Goal: Task Accomplishment & Management: Complete application form

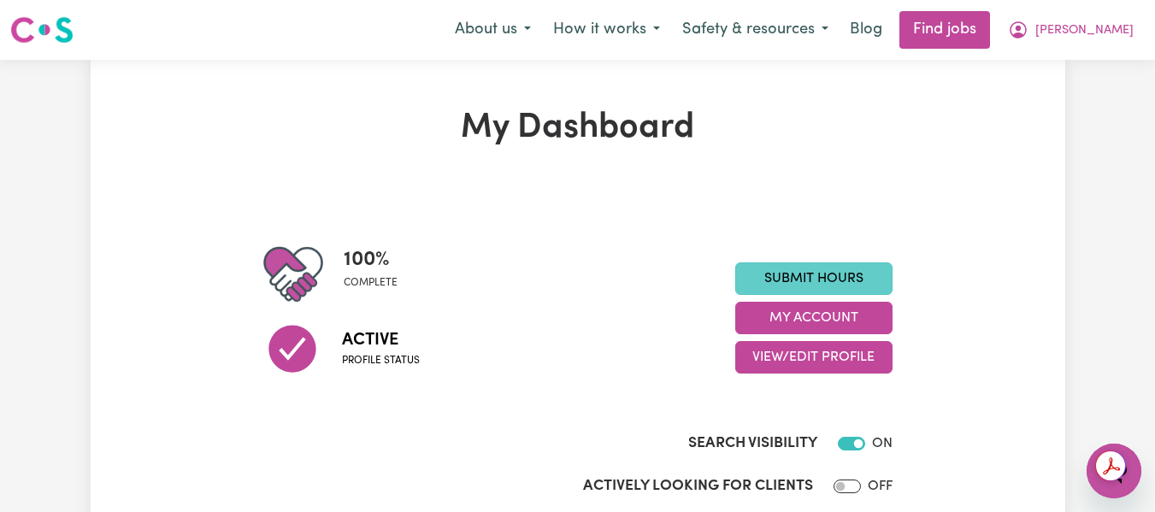
click at [837, 273] on link "Submit Hours" at bounding box center [813, 278] width 157 height 32
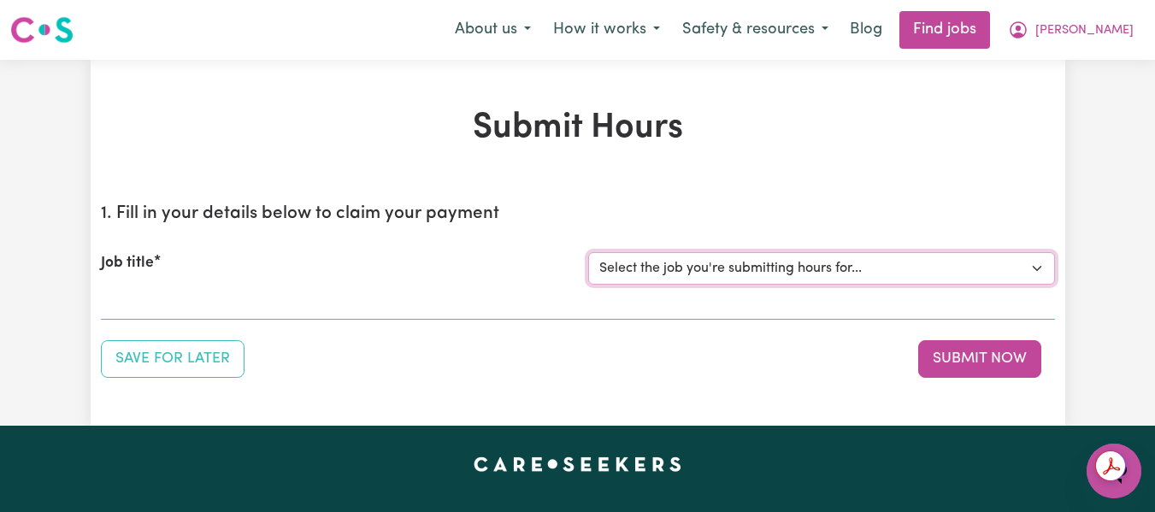
click at [724, 270] on select "Select the job you're submitting hours for... [[PERSON_NAME] (Han) Vu - NDIS Nu…" at bounding box center [821, 268] width 467 height 32
select select "2686"
click at [588, 252] on select "Select the job you're submitting hours for... [[PERSON_NAME] (Han) Vu - NDIS Nu…" at bounding box center [821, 268] width 467 height 32
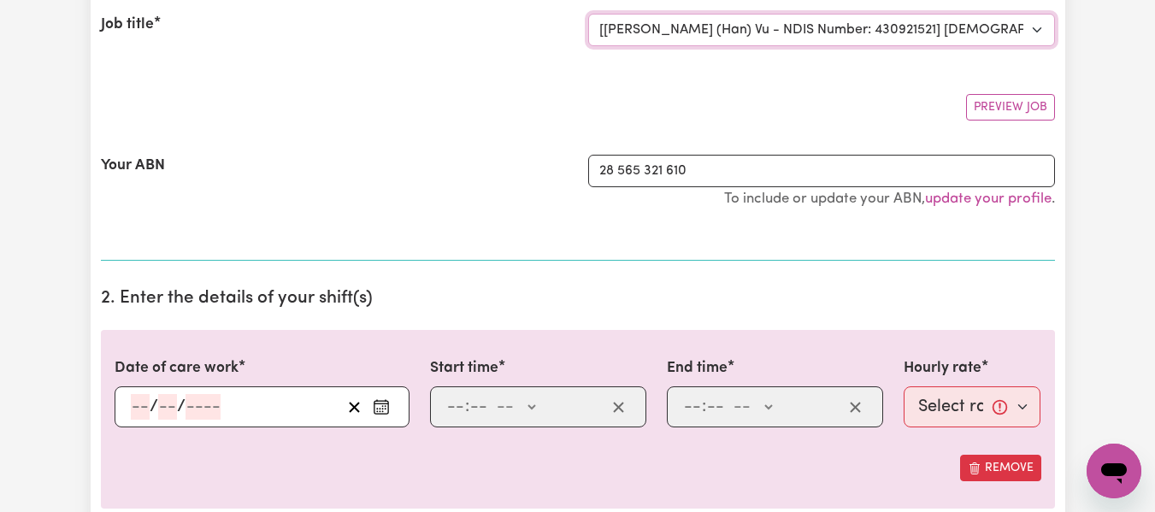
scroll to position [233, 0]
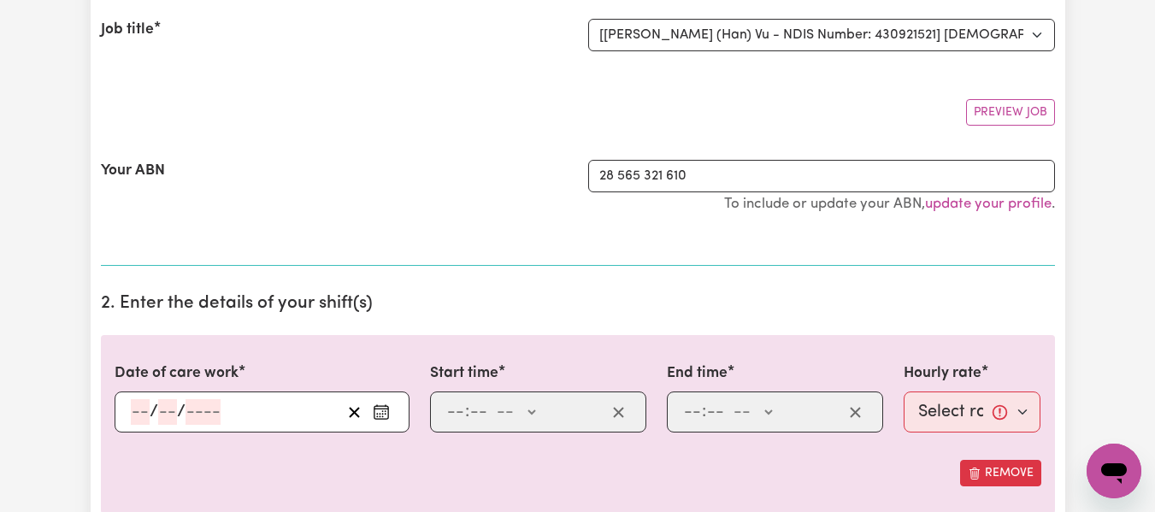
click at [137, 408] on input "number" at bounding box center [140, 412] width 19 height 26
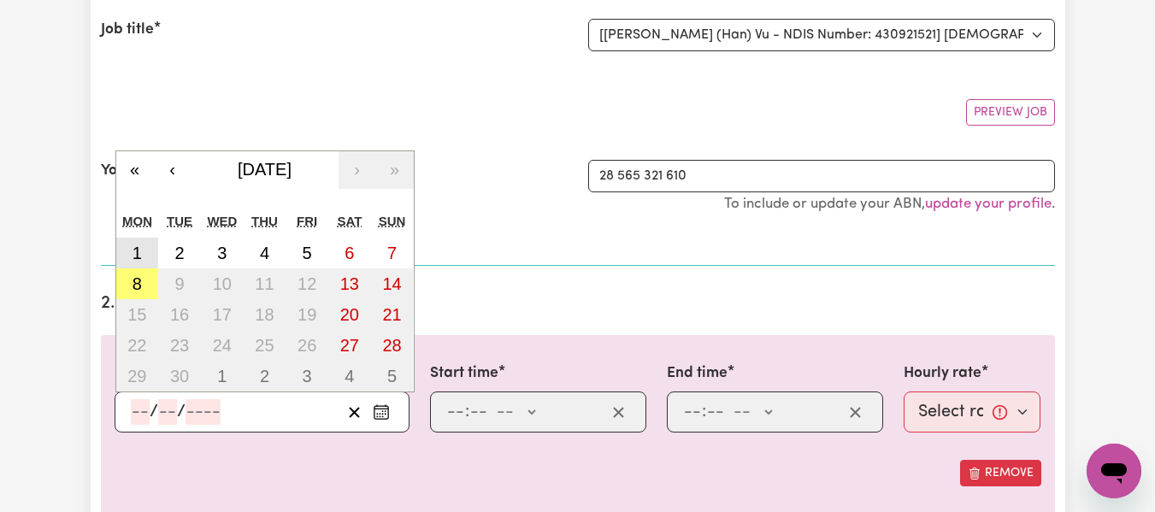
click at [140, 254] on abbr "1" at bounding box center [136, 253] width 9 height 19
type input "[DATE]"
type input "1"
type input "9"
type input "2025"
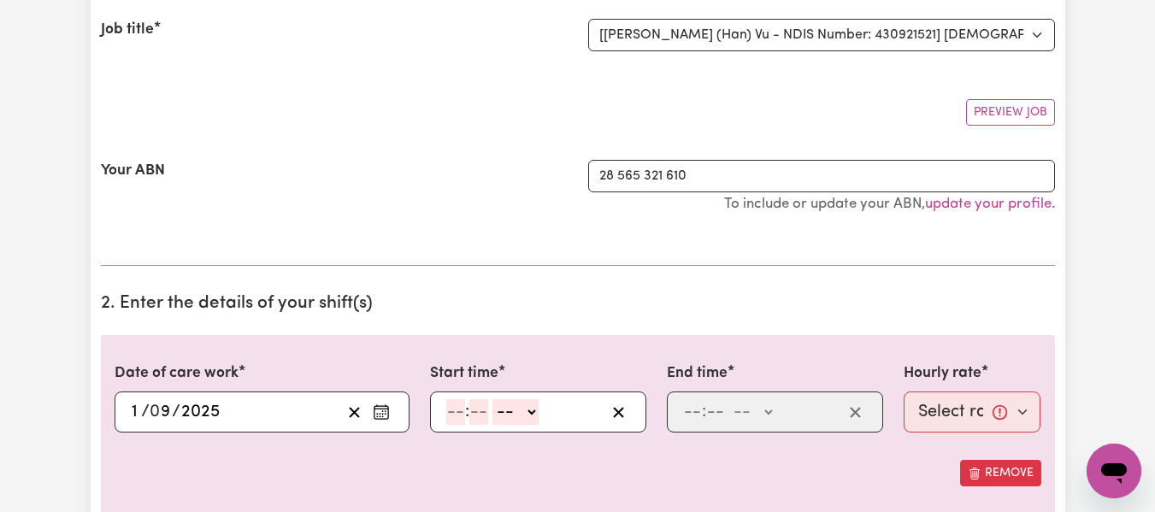
click at [138, 415] on input "1" at bounding box center [136, 412] width 11 height 26
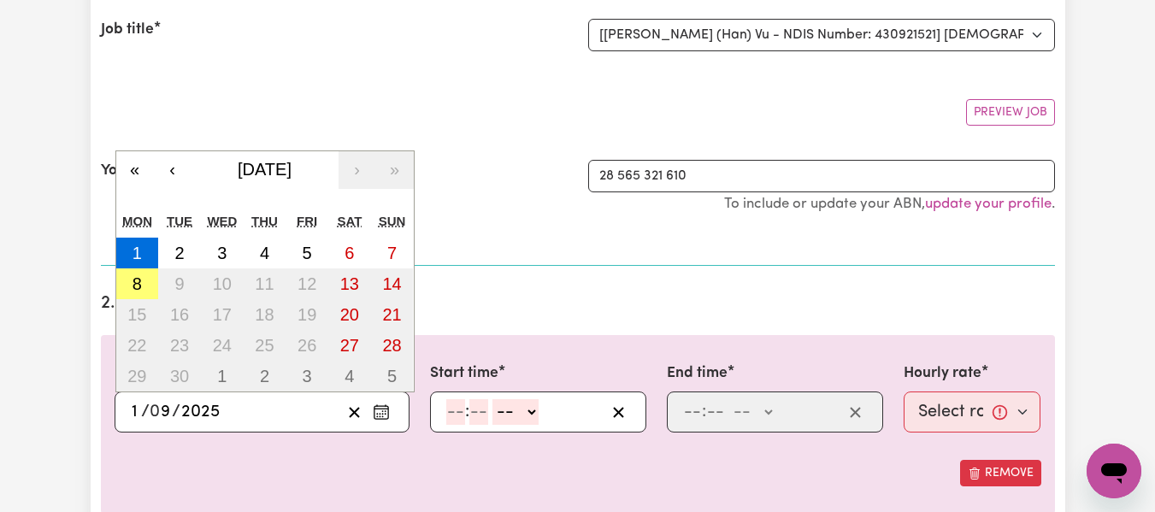
click at [138, 415] on input "1" at bounding box center [136, 412] width 11 height 26
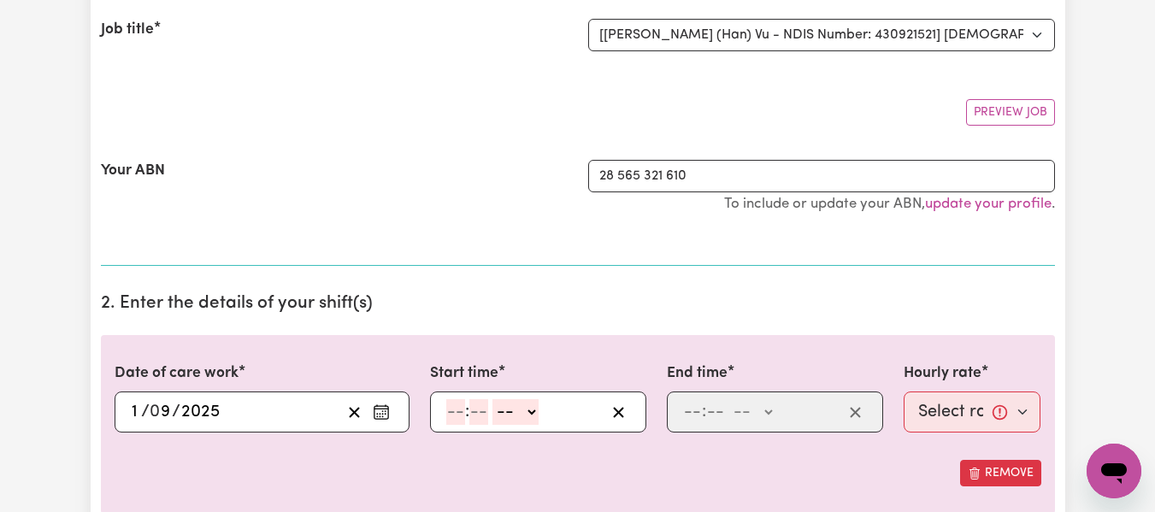
click at [509, 315] on section "2. Enter the details of your shift(s) Date of care work [DATE] 1 / 0 9 / 2025 «…" at bounding box center [578, 433] width 954 height 309
click at [460, 410] on input "number" at bounding box center [455, 412] width 19 height 26
type input "6"
type input "30"
click at [525, 415] on select "-- AM PM" at bounding box center [511, 412] width 46 height 26
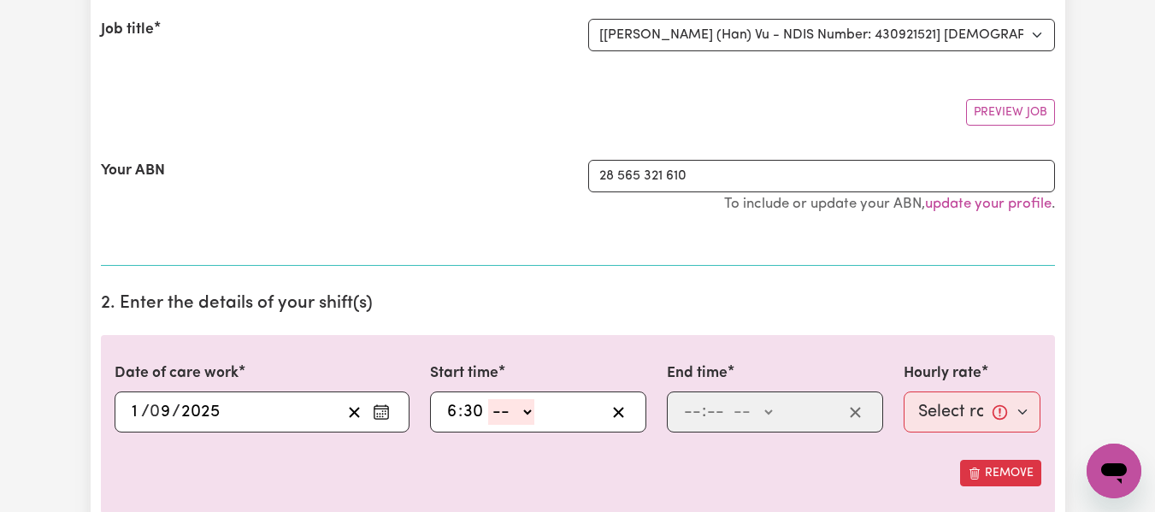
select select "pm"
click at [488, 399] on select "-- AM PM" at bounding box center [511, 412] width 46 height 26
type input "18:30"
click at [686, 414] on input "number" at bounding box center [692, 412] width 19 height 26
type input "10"
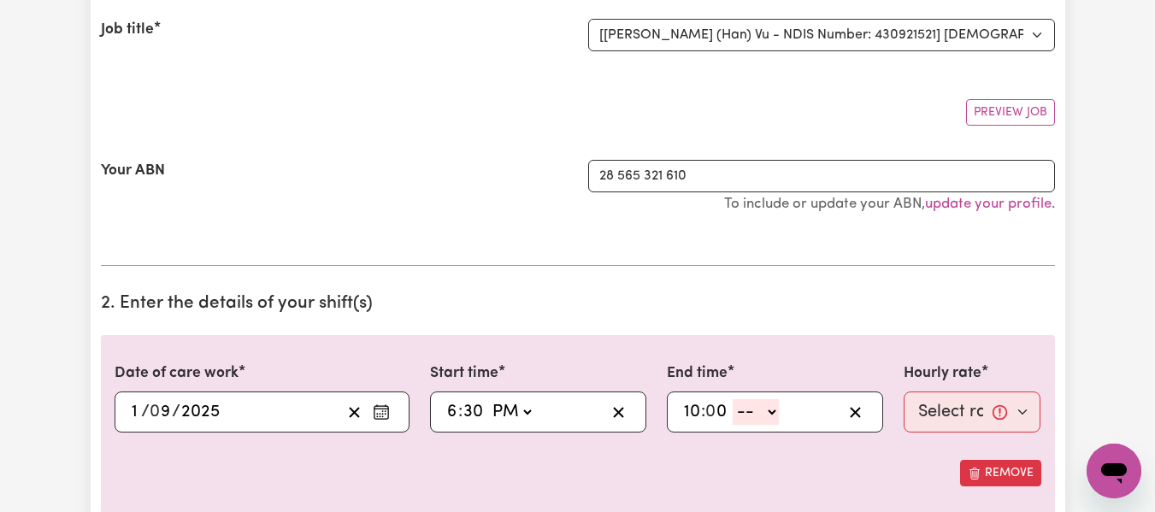
type input "0"
click at [772, 415] on select "-- AM PM" at bounding box center [755, 412] width 46 height 26
select select "pm"
click at [732, 399] on select "-- AM PM" at bounding box center [755, 412] width 46 height 26
type input "22:00"
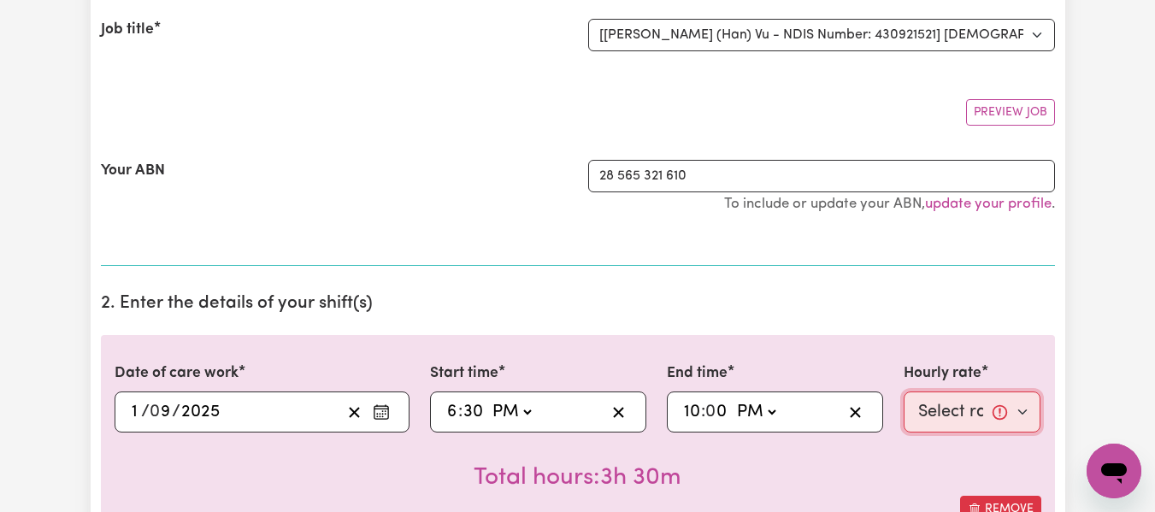
click at [929, 409] on select "Select rate... $55.25 (Weekday) $77.06 ([DATE]) $94.20 ([DATE]) $94.20 (Public …" at bounding box center [972, 411] width 138 height 41
select select "55.25-Weekday"
click at [903, 391] on select "Select rate... $55.25 (Weekday) $77.06 ([DATE]) $94.20 ([DATE]) $94.20 (Public …" at bounding box center [972, 411] width 138 height 41
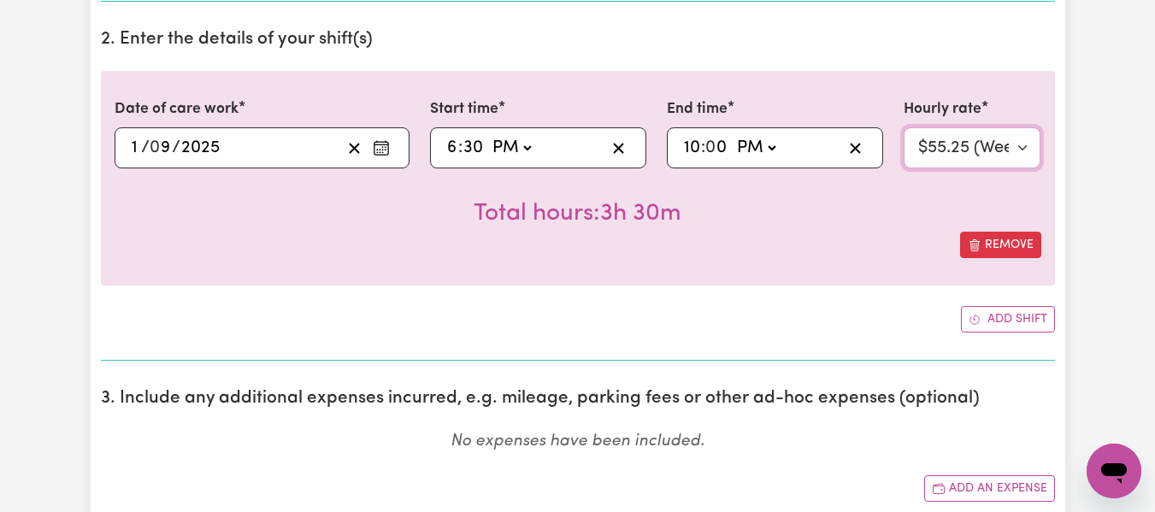
scroll to position [521, 0]
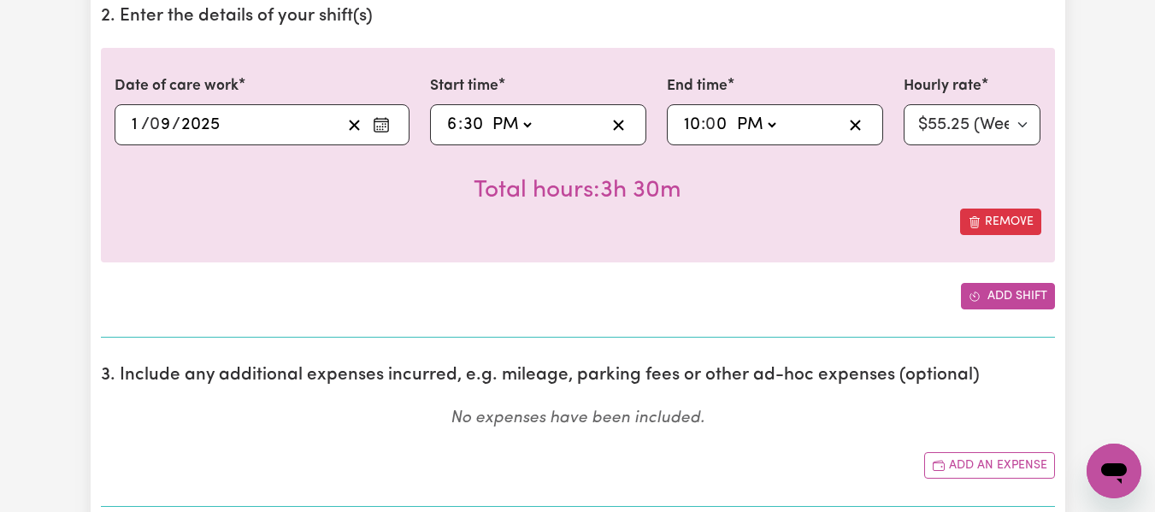
click at [1002, 289] on button "Add shift" at bounding box center [1008, 296] width 94 height 26
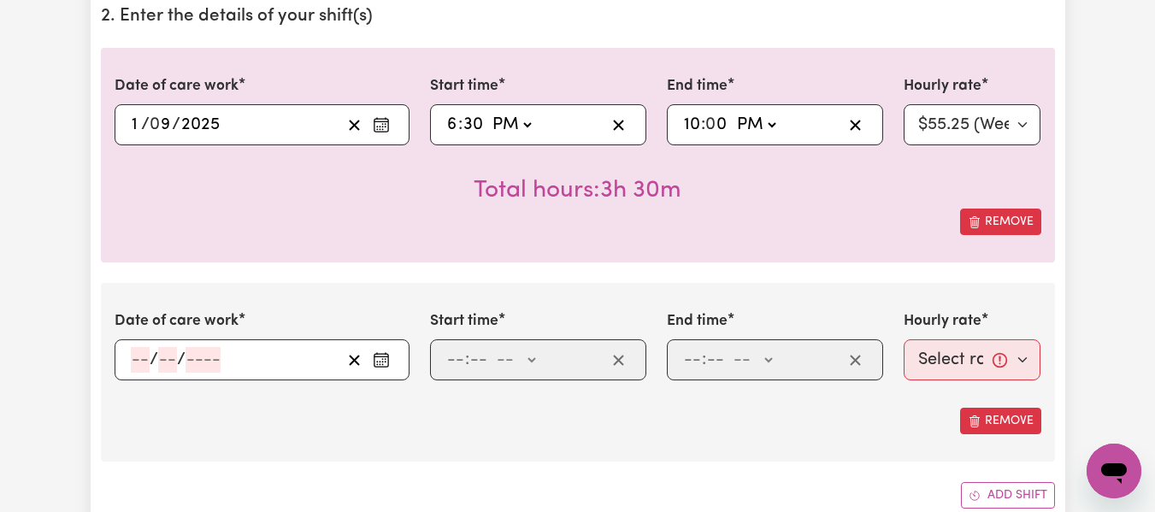
click at [151, 361] on span "/" at bounding box center [154, 359] width 9 height 19
click at [135, 356] on input "number" at bounding box center [140, 360] width 19 height 26
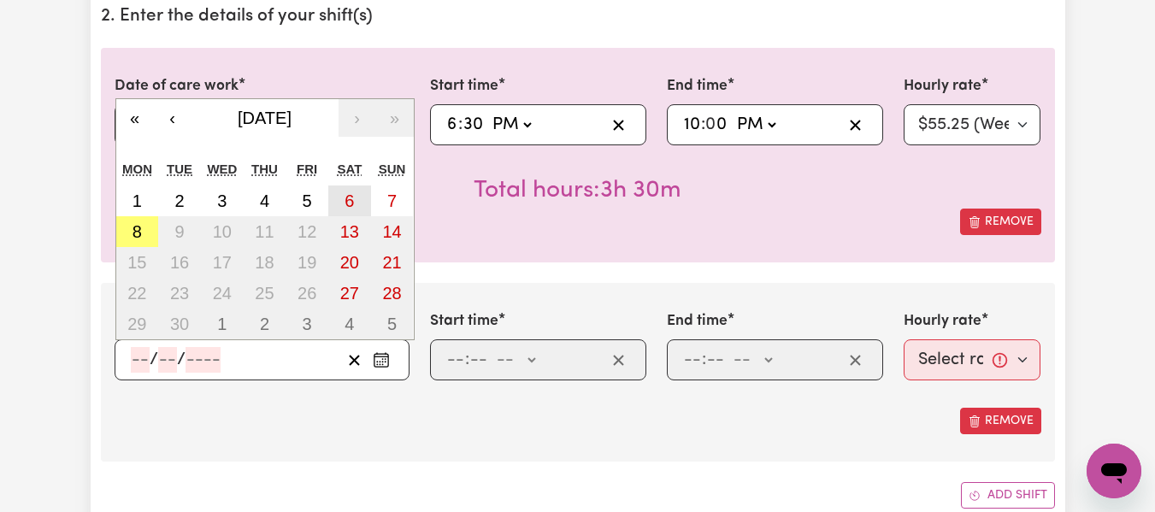
click at [358, 197] on button "6" at bounding box center [349, 200] width 43 height 31
type input "[DATE]"
type input "6"
type input "9"
type input "2025"
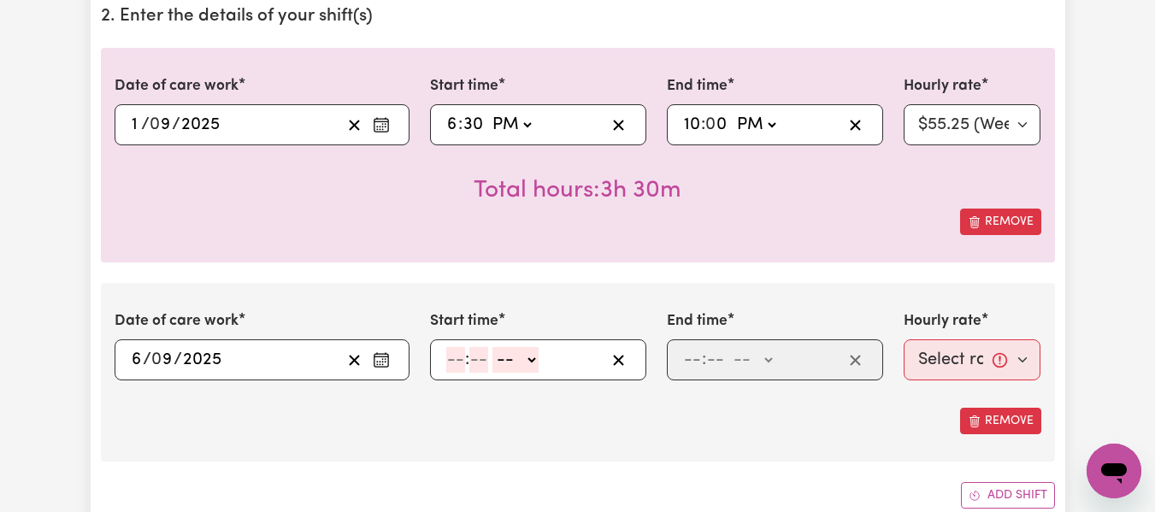
click at [458, 361] on input "number" at bounding box center [455, 360] width 19 height 26
type input "8"
type input "0"
click at [529, 361] on select "-- AM PM" at bounding box center [513, 360] width 46 height 26
select select "am"
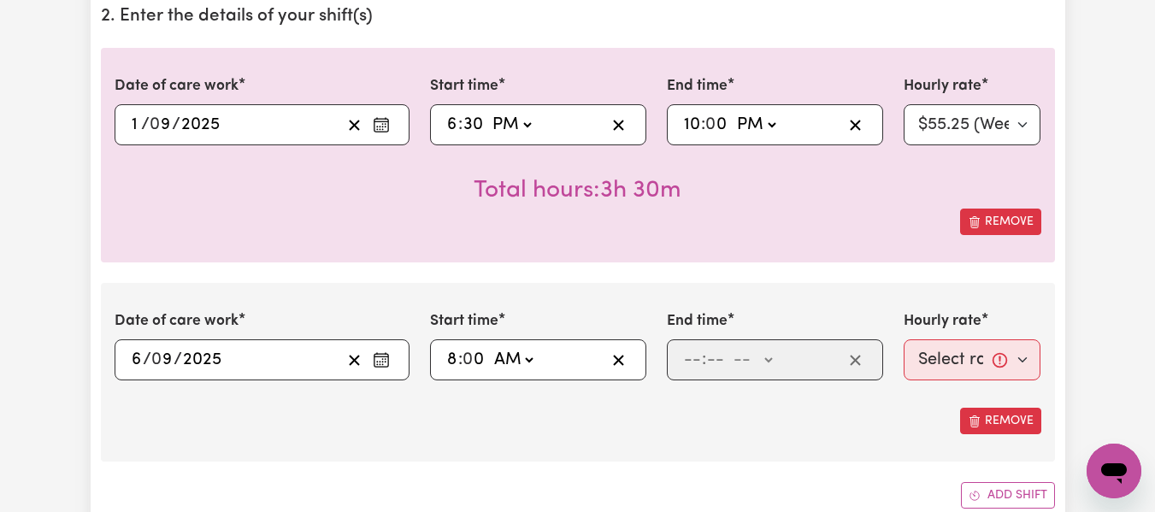
click at [490, 347] on select "-- AM PM" at bounding box center [513, 360] width 46 height 26
type input "08:00"
click at [683, 365] on input "number" at bounding box center [692, 360] width 19 height 26
type input "2"
type input "0"
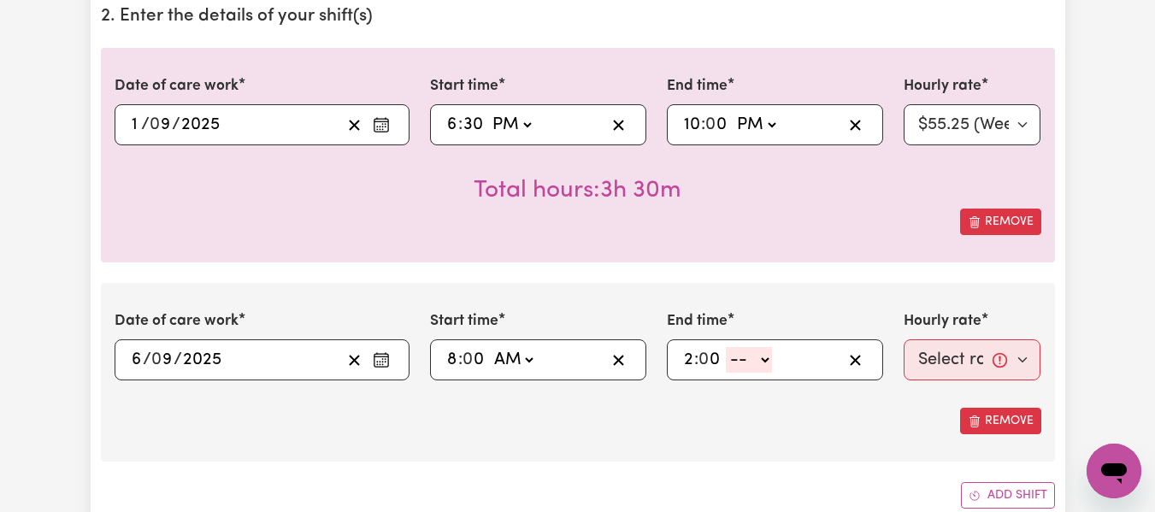
click at [764, 365] on select "-- AM PM" at bounding box center [749, 360] width 46 height 26
select select "pm"
click at [726, 347] on select "-- AM PM" at bounding box center [749, 360] width 46 height 26
type input "14:00"
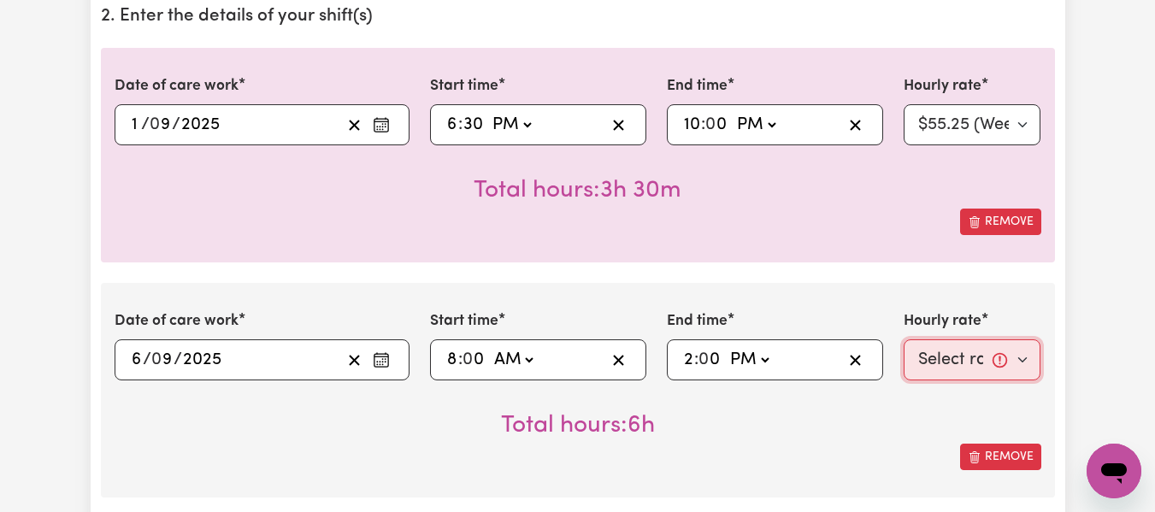
click at [953, 348] on select "Select rate... $55.25 (Weekday) $77.06 ([DATE]) $94.20 ([DATE]) $94.20 (Public …" at bounding box center [972, 359] width 138 height 41
select select "77.06-[DATE]"
click at [903, 339] on select "Select rate... $55.25 (Weekday) $77.06 ([DATE]) $94.20 ([DATE]) $94.20 (Public …" at bounding box center [972, 359] width 138 height 41
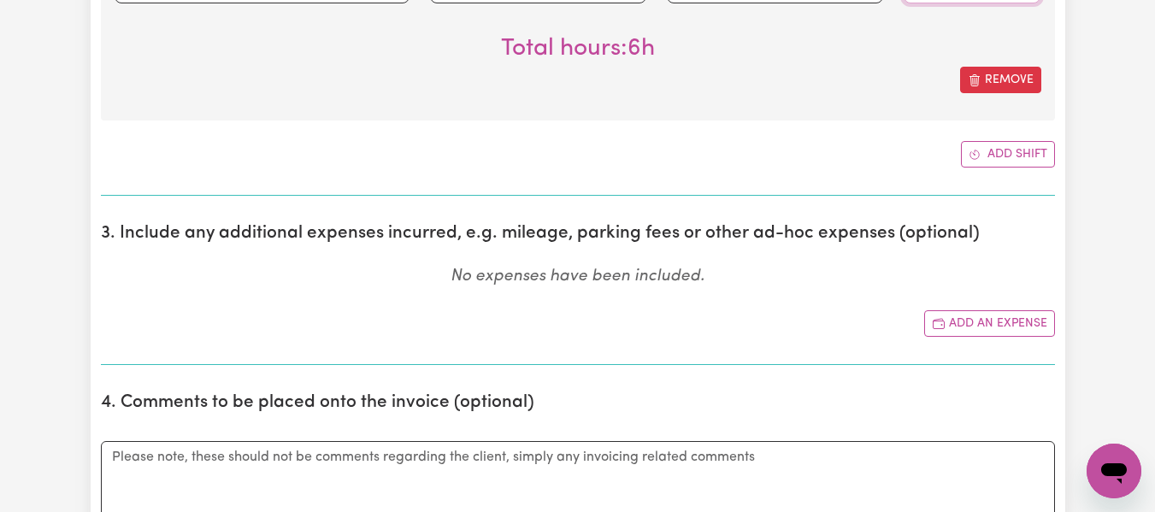
scroll to position [928, 0]
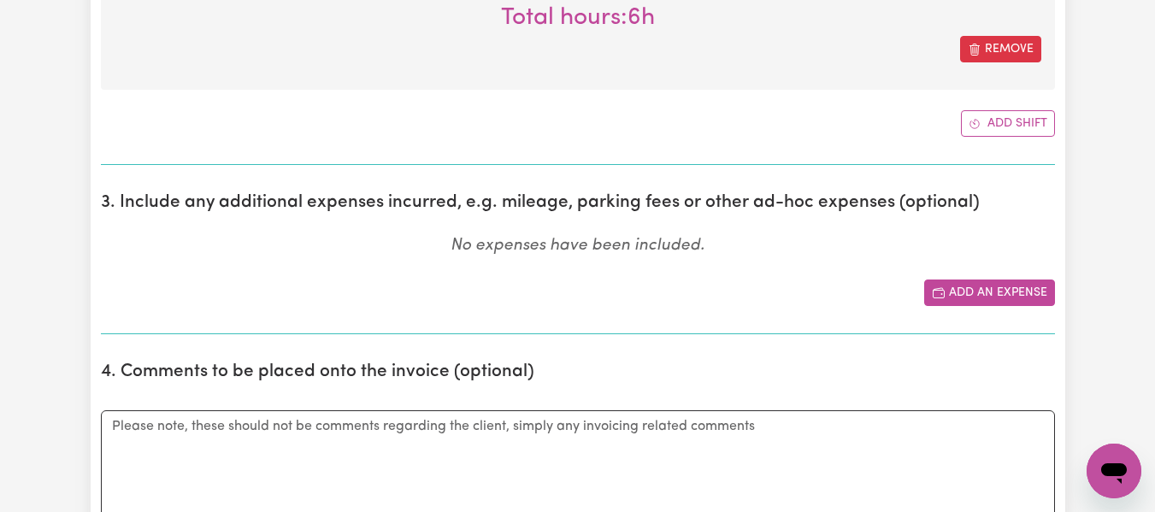
click at [989, 298] on button "Add an expense" at bounding box center [989, 292] width 131 height 26
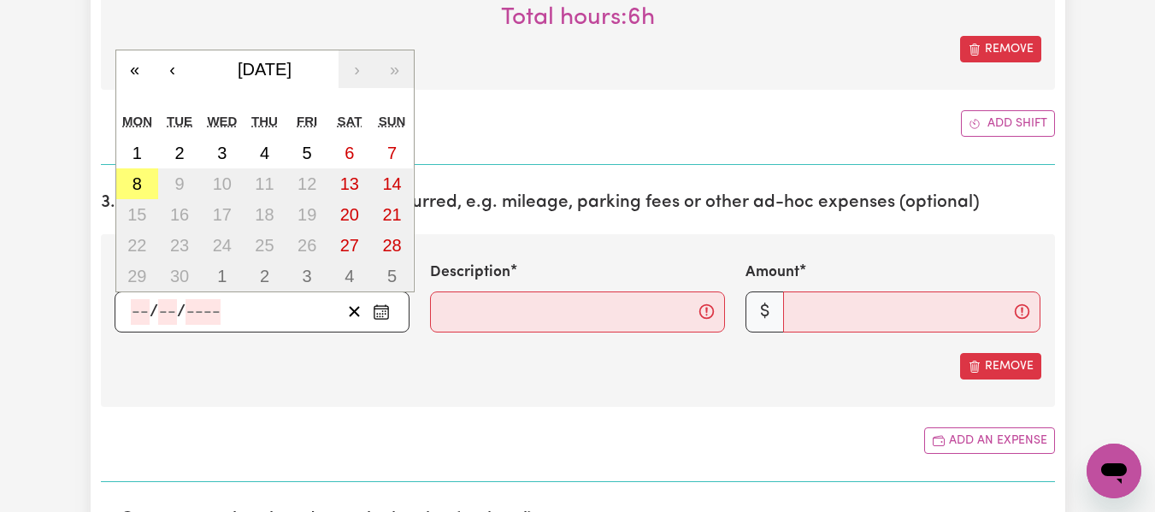
click at [138, 314] on input "number" at bounding box center [140, 312] width 19 height 26
click at [354, 156] on abbr "6" at bounding box center [348, 153] width 9 height 19
type input "[DATE]"
type input "6"
type input "9"
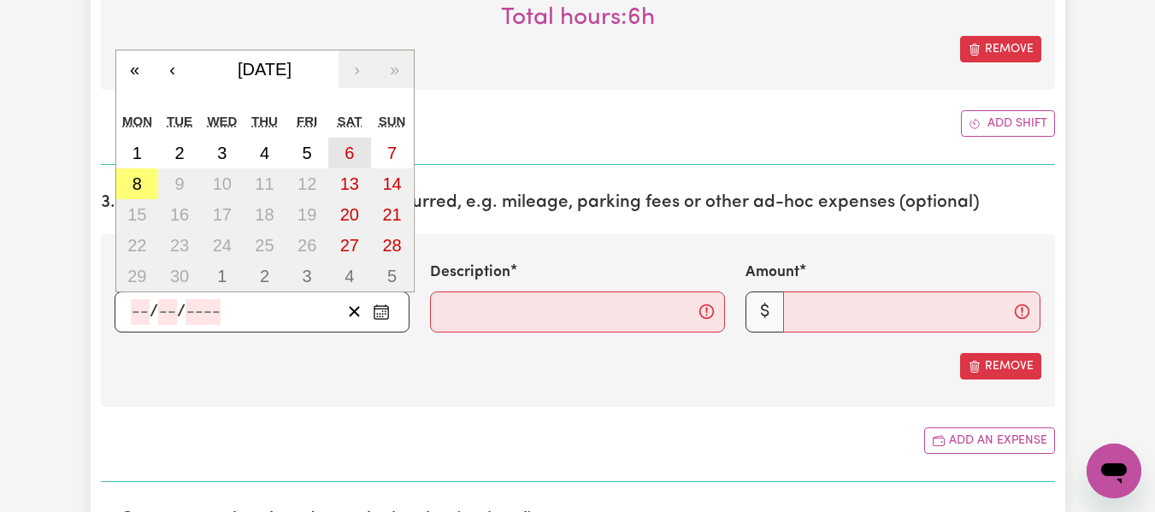
type input "2025"
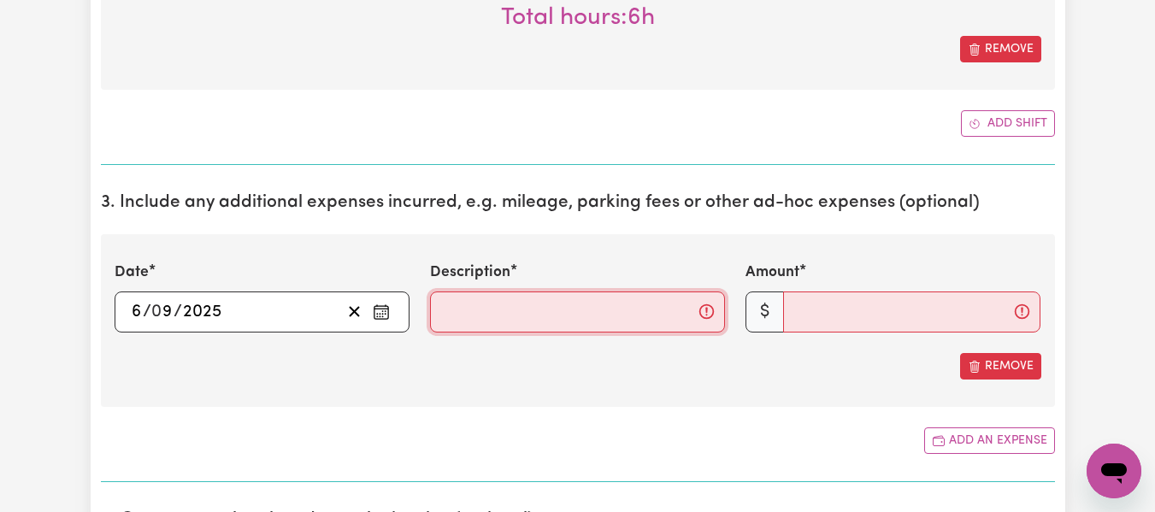
click at [479, 325] on input "Description" at bounding box center [577, 311] width 295 height 41
type input "travel from home to [GEOGRAPHIC_DATA][PERSON_NAME]"
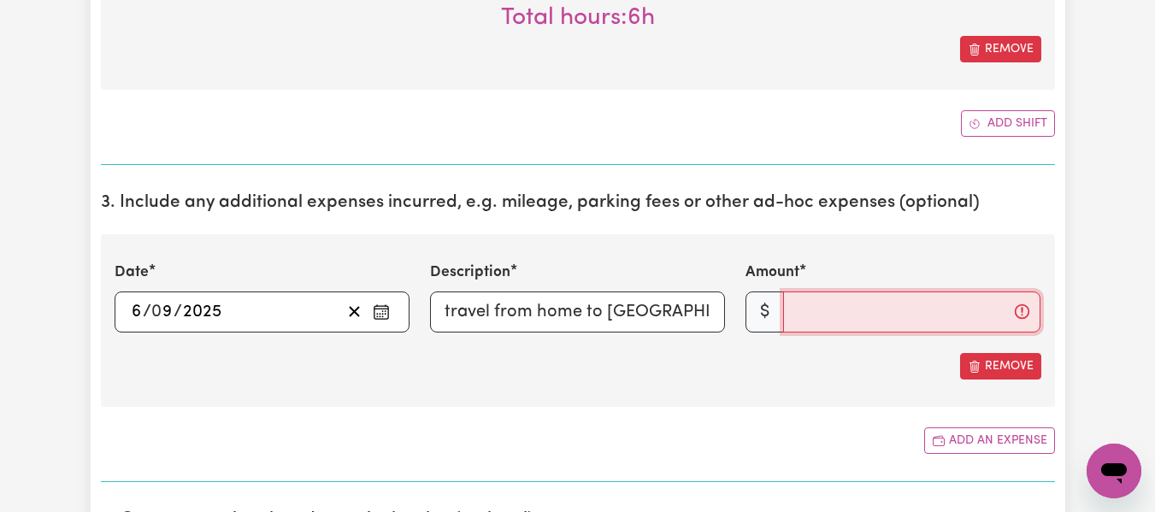
click at [904, 315] on input "Amount" at bounding box center [911, 311] width 257 height 41
type input "3"
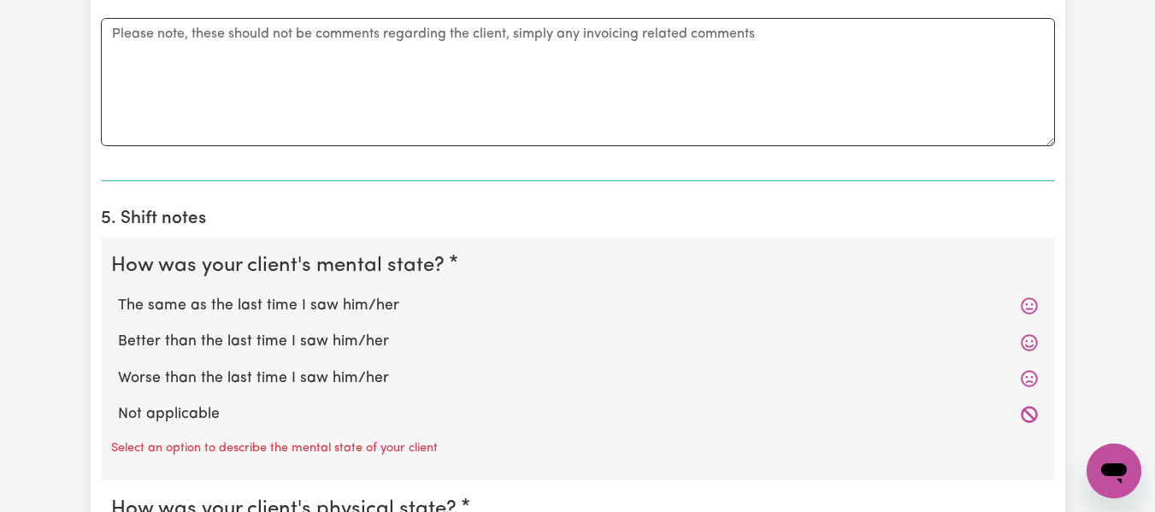
scroll to position [1494, 0]
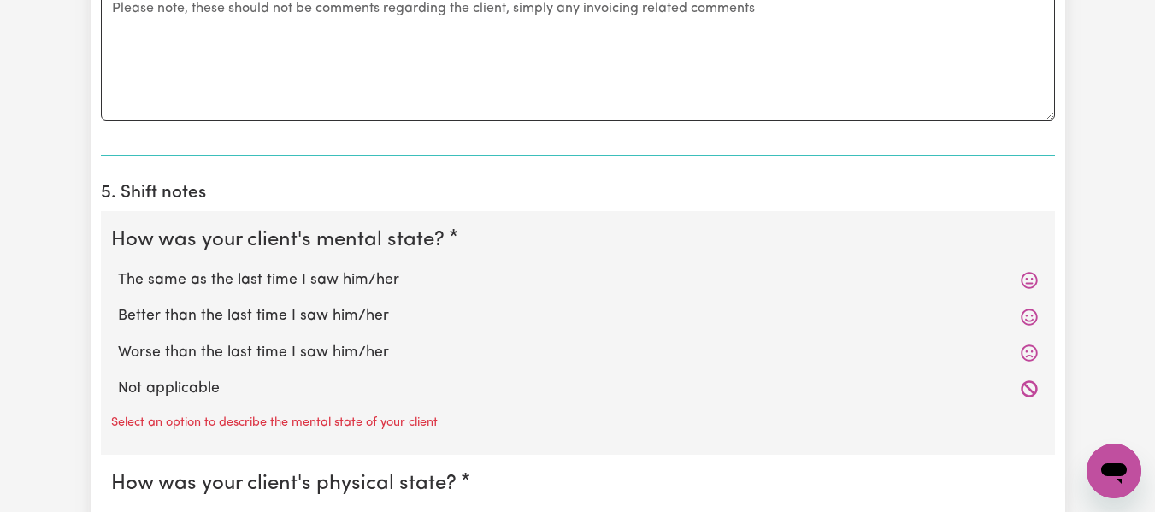
type input "40"
click at [370, 280] on label "The same as the last time I saw him/her" at bounding box center [578, 280] width 920 height 22
click at [118, 269] on input "The same as the last time I saw him/her" at bounding box center [117, 268] width 1 height 1
radio input "true"
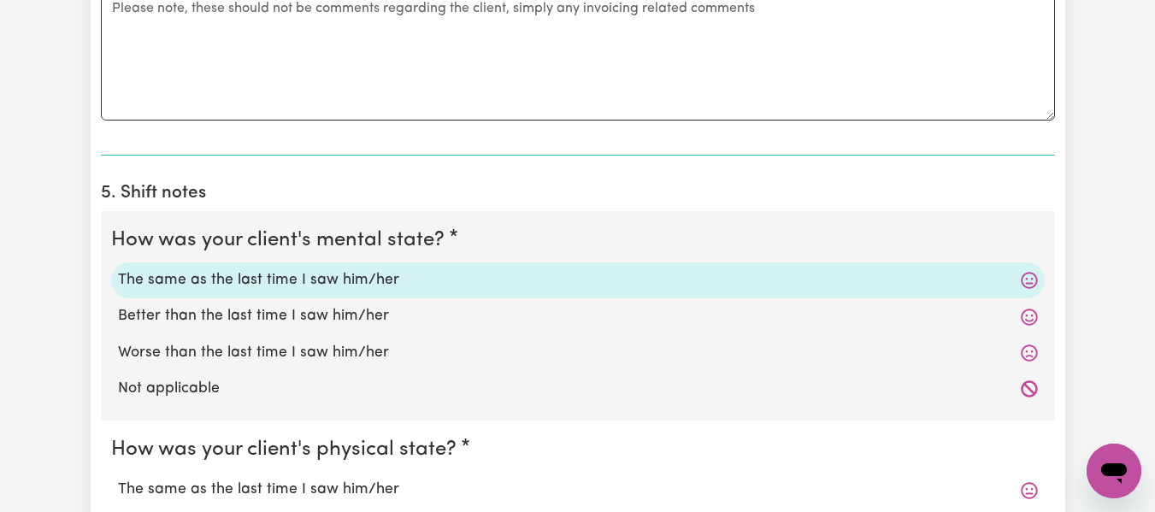
drag, startPoint x: 361, startPoint y: 490, endPoint x: 380, endPoint y: 473, distance: 26.1
click at [361, 491] on label "The same as the last time I saw him/her" at bounding box center [578, 490] width 920 height 22
click at [118, 479] on input "The same as the last time I saw him/her" at bounding box center [117, 478] width 1 height 1
radio input "true"
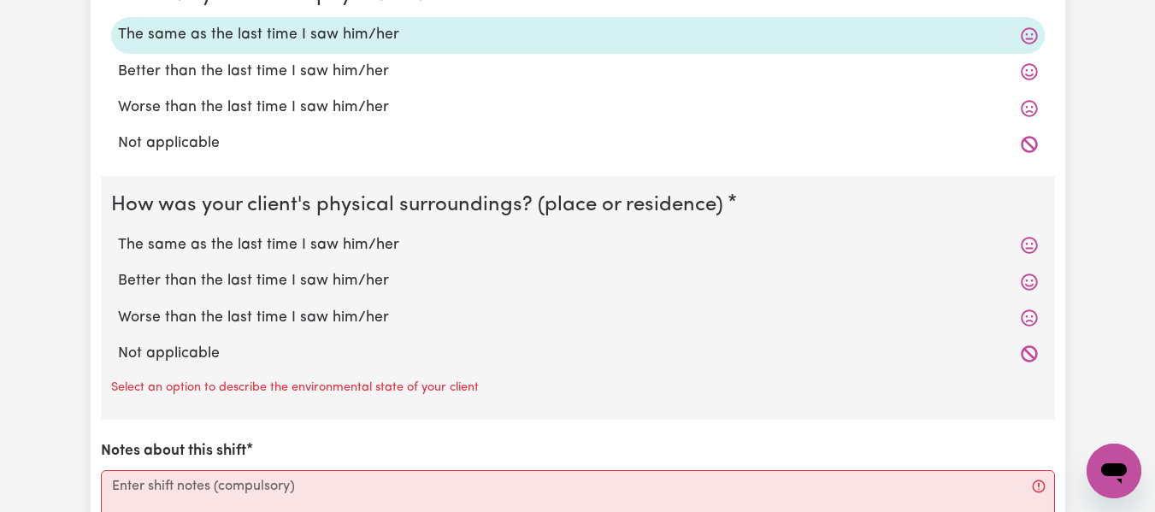
scroll to position [1968, 0]
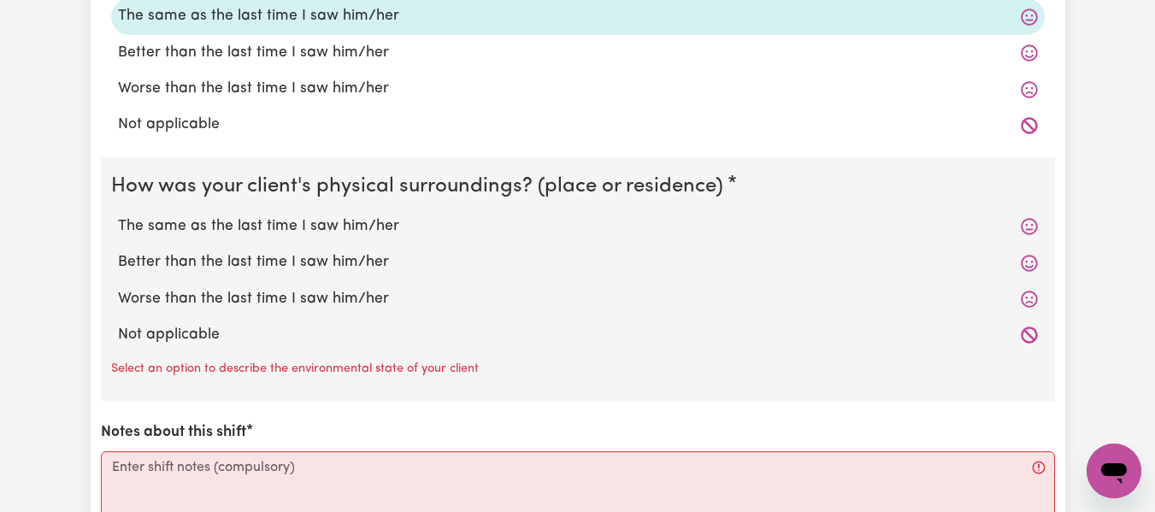
click at [410, 235] on label "The same as the last time I saw him/her" at bounding box center [578, 226] width 920 height 22
click at [118, 215] on input "The same as the last time I saw him/her" at bounding box center [117, 215] width 1 height 1
radio input "true"
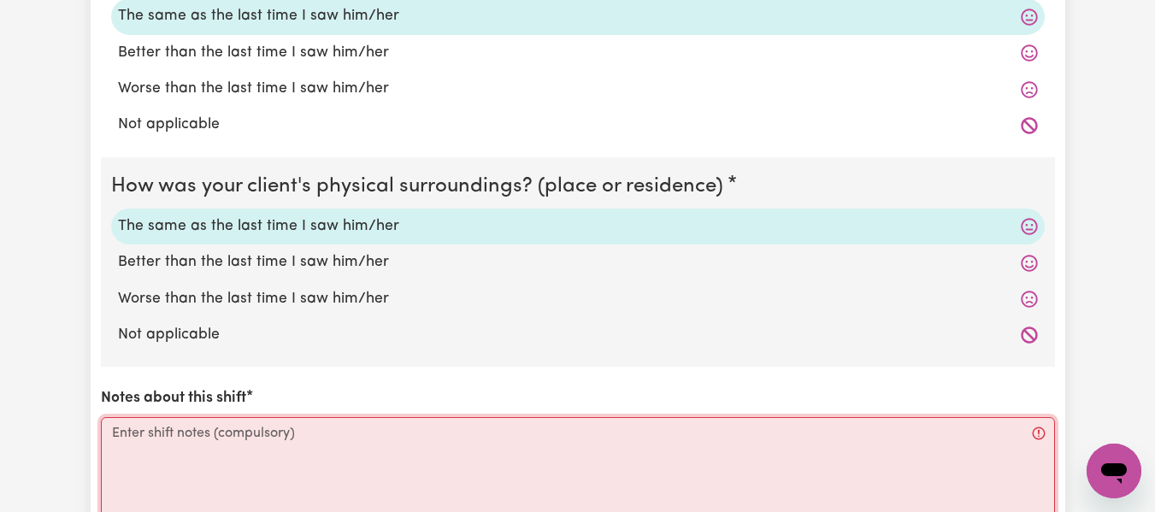
click at [309, 435] on textarea "Notes about this shift" at bounding box center [578, 481] width 954 height 128
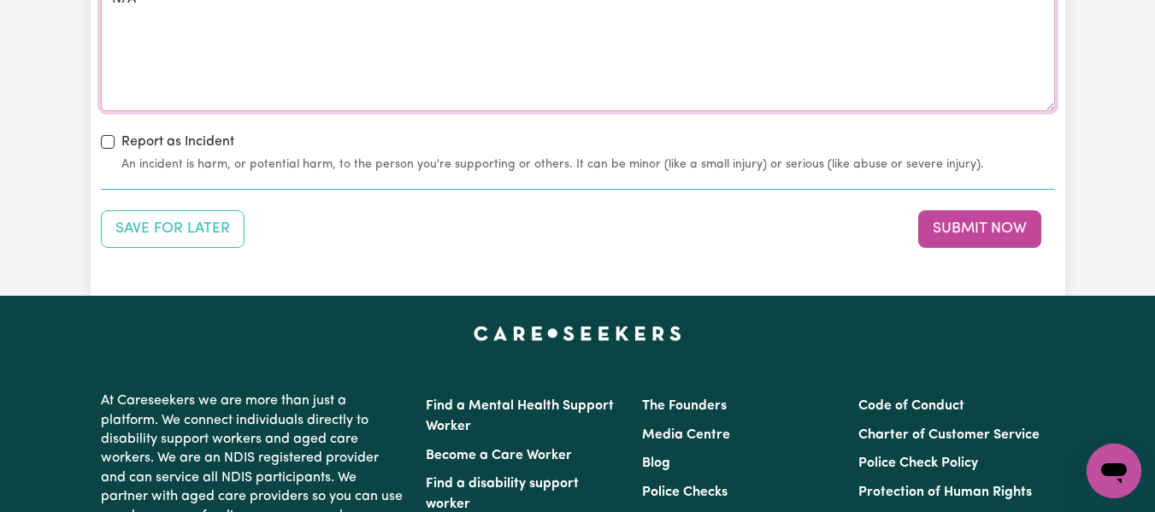
scroll to position [2414, 0]
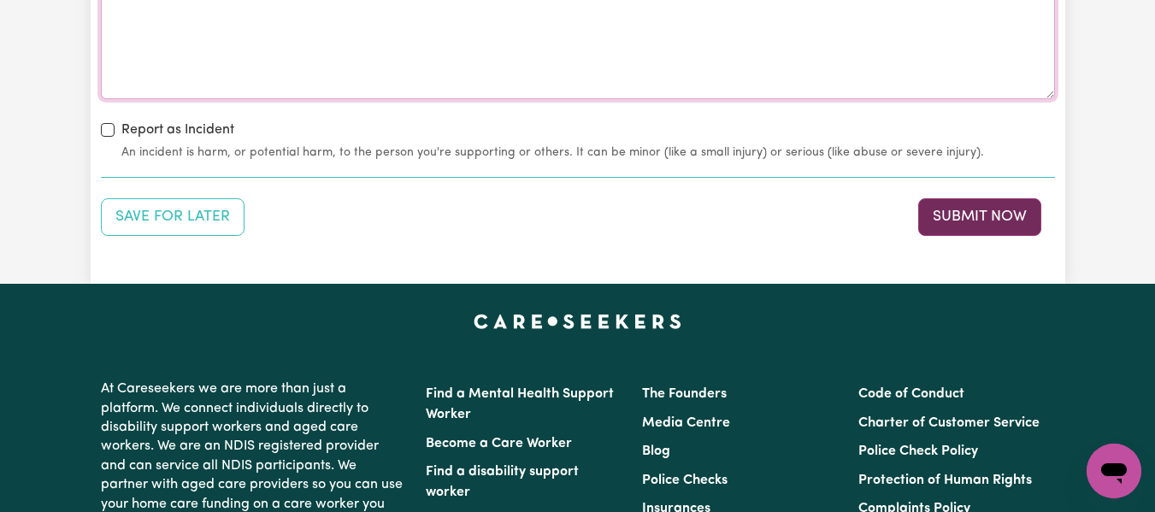
type textarea "N/A"
click at [980, 221] on button "Submit Now" at bounding box center [979, 217] width 123 height 38
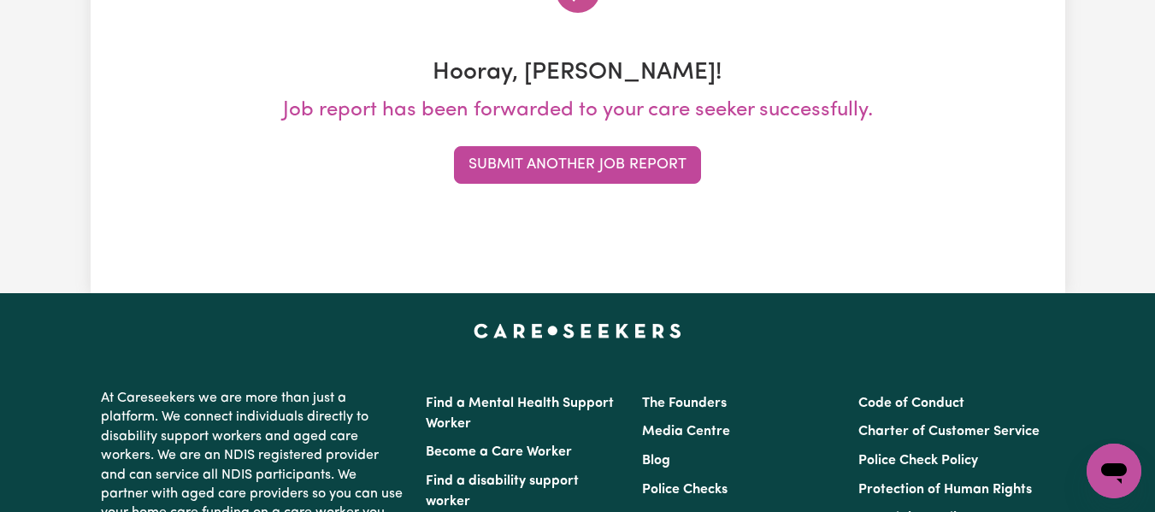
scroll to position [0, 0]
